Goal: Check status

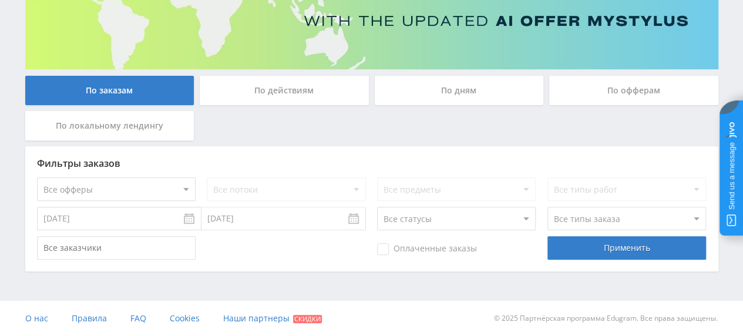
scroll to position [165, 0]
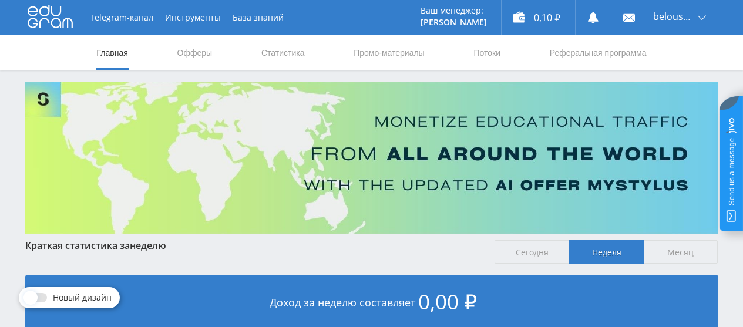
click at [283, 56] on link "Статистика" at bounding box center [283, 52] width 46 height 35
